Goal: Check status: Check status

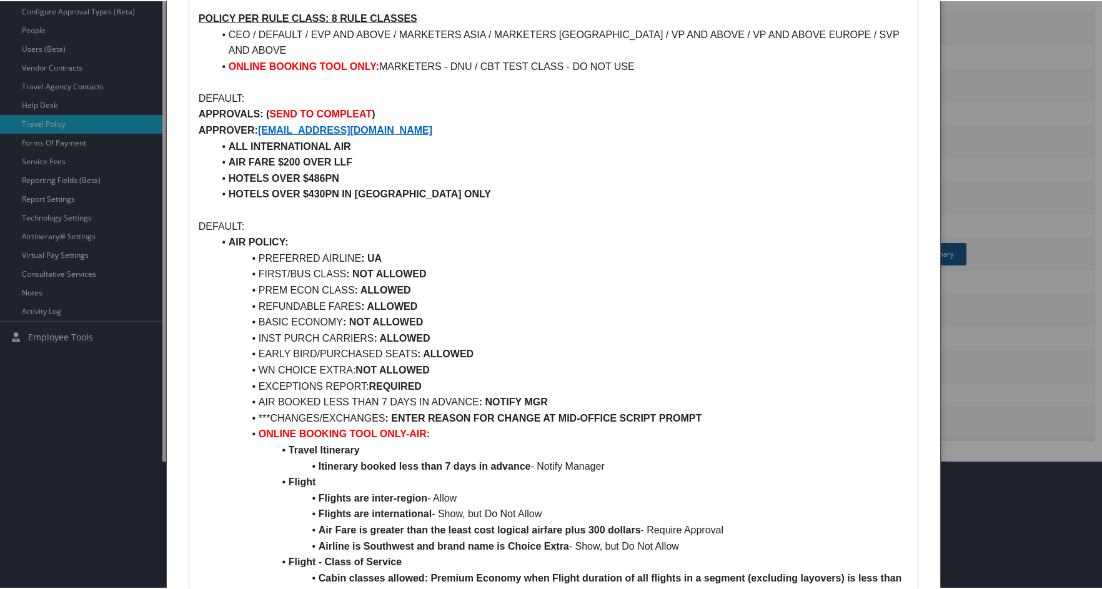
scroll to position [187, 0]
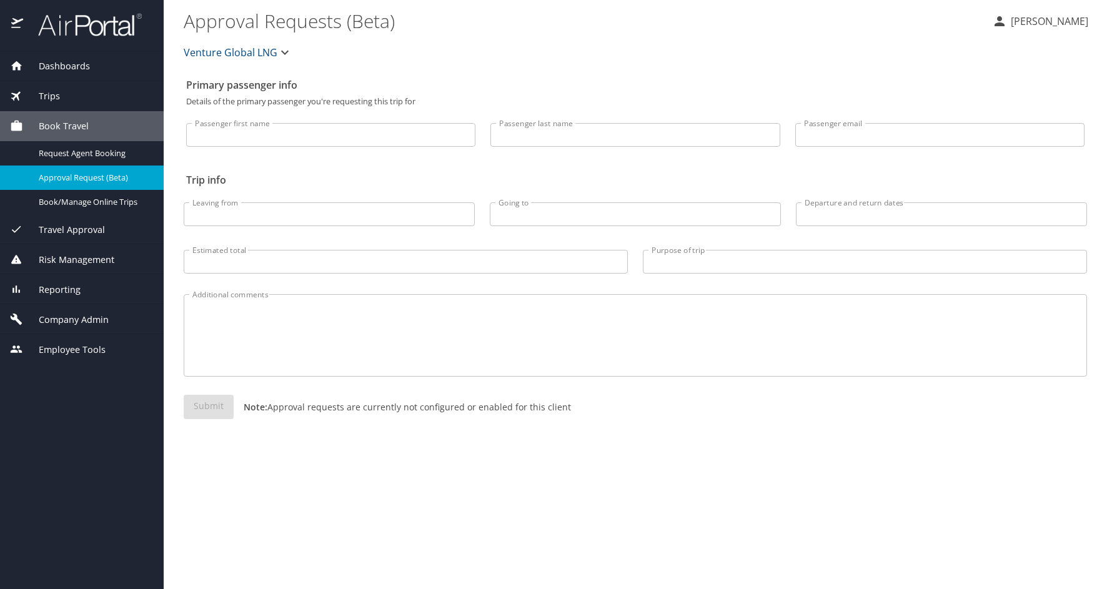
click at [58, 99] on span "Trips" at bounding box center [41, 96] width 37 height 14
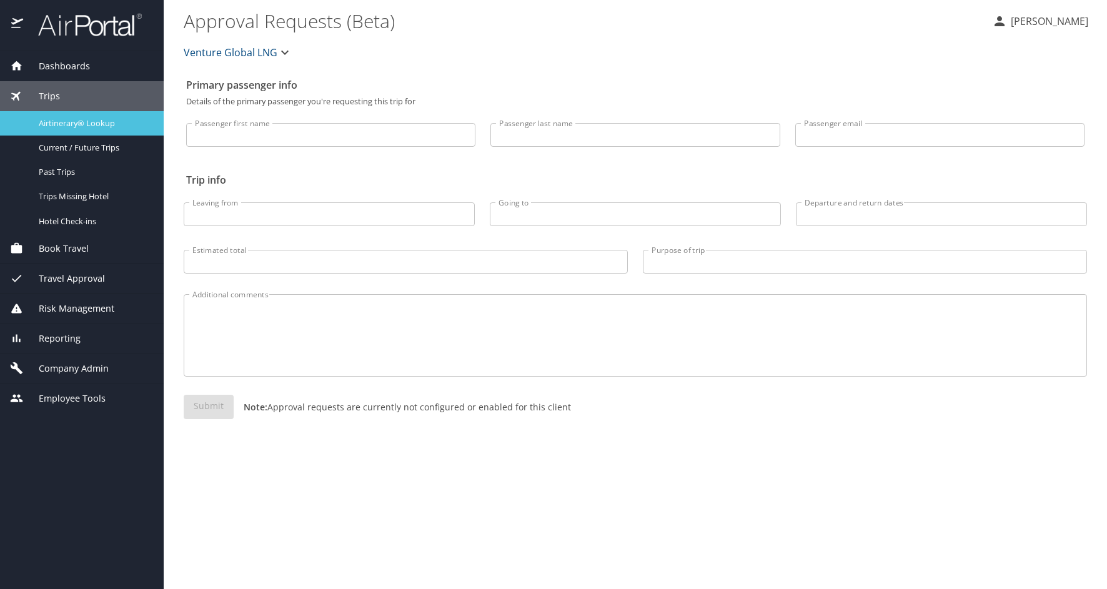
click at [104, 120] on span "Airtinerary® Lookup" at bounding box center [94, 123] width 110 height 12
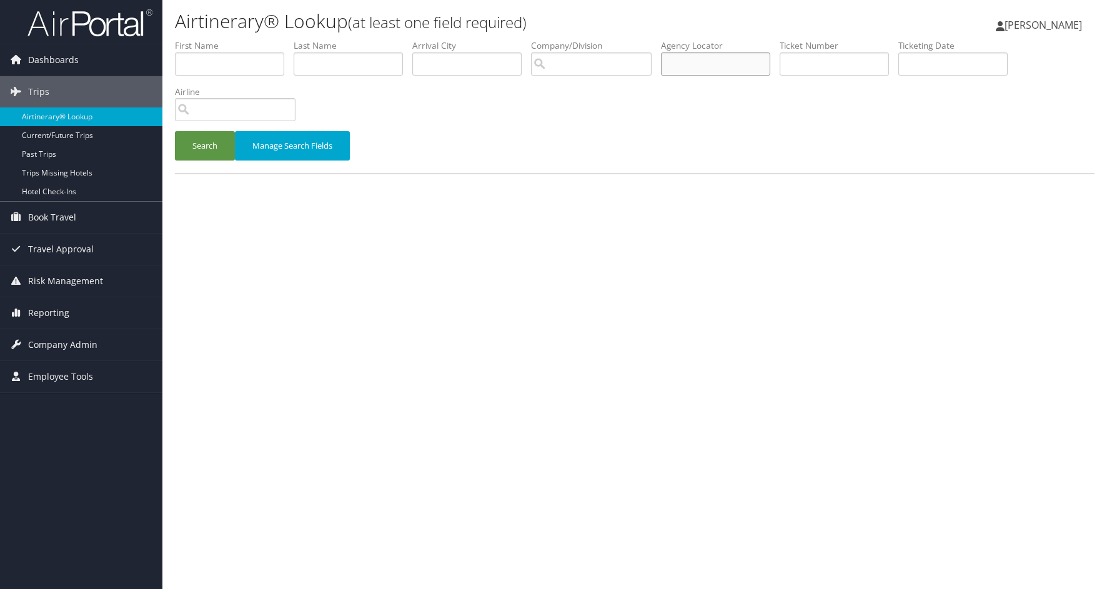
click at [719, 61] on input "text" at bounding box center [715, 63] width 109 height 23
type input "dbdqrg"
click at [175, 131] on button "Search" at bounding box center [205, 145] width 60 height 29
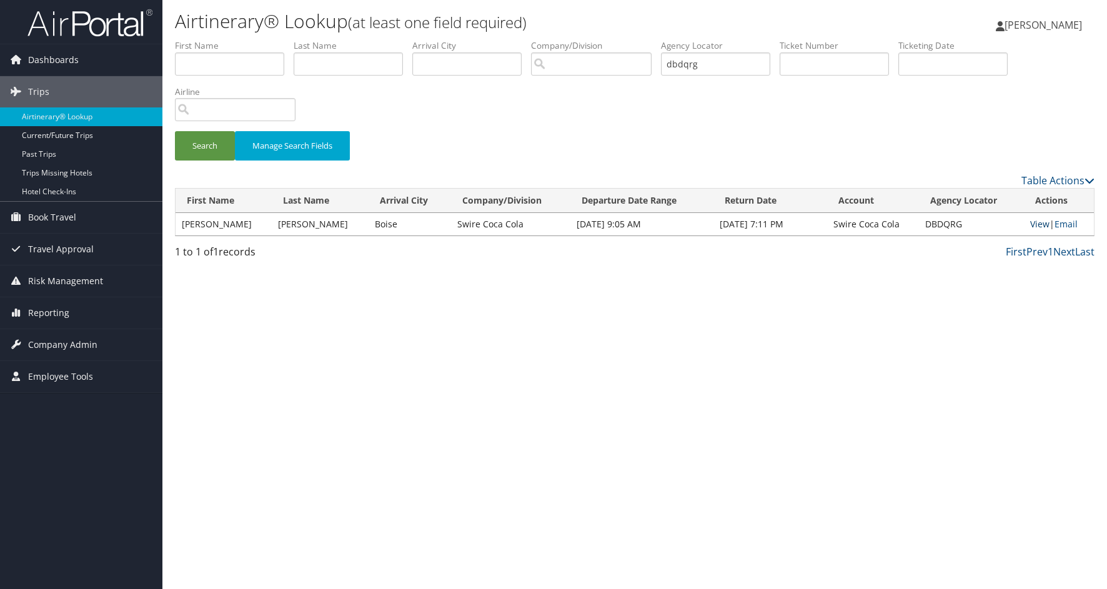
click at [1034, 223] on link "View" at bounding box center [1039, 224] width 19 height 12
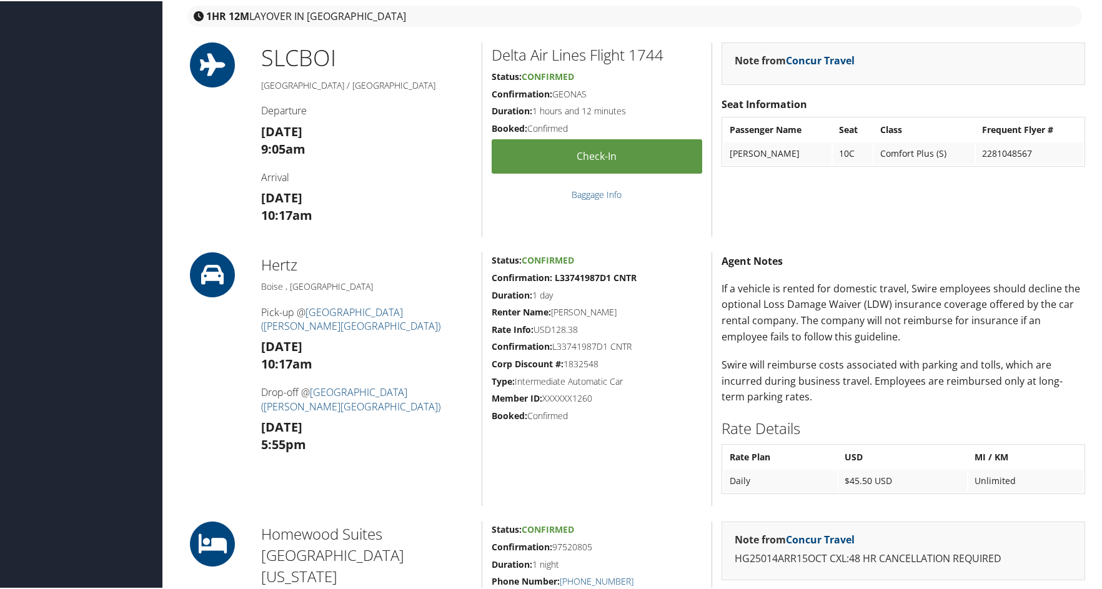
scroll to position [937, 0]
